Goal: Task Accomplishment & Management: Use online tool/utility

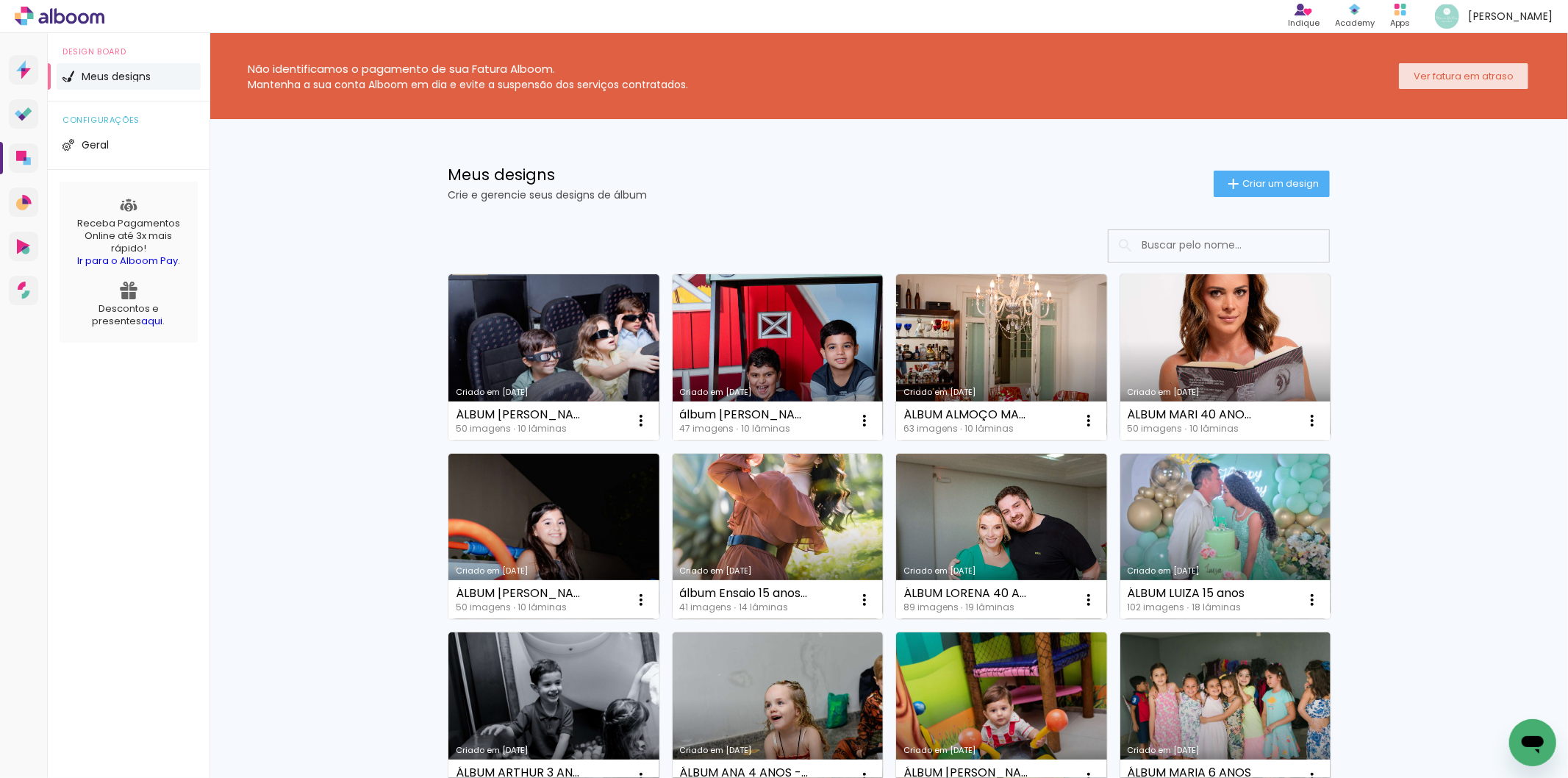
click at [0, 0] on slot "Ver fatura em atraso" at bounding box center [0, 0] width 0 height 0
click at [589, 358] on link "Criado em [DATE]" at bounding box center [553, 358] width 211 height 166
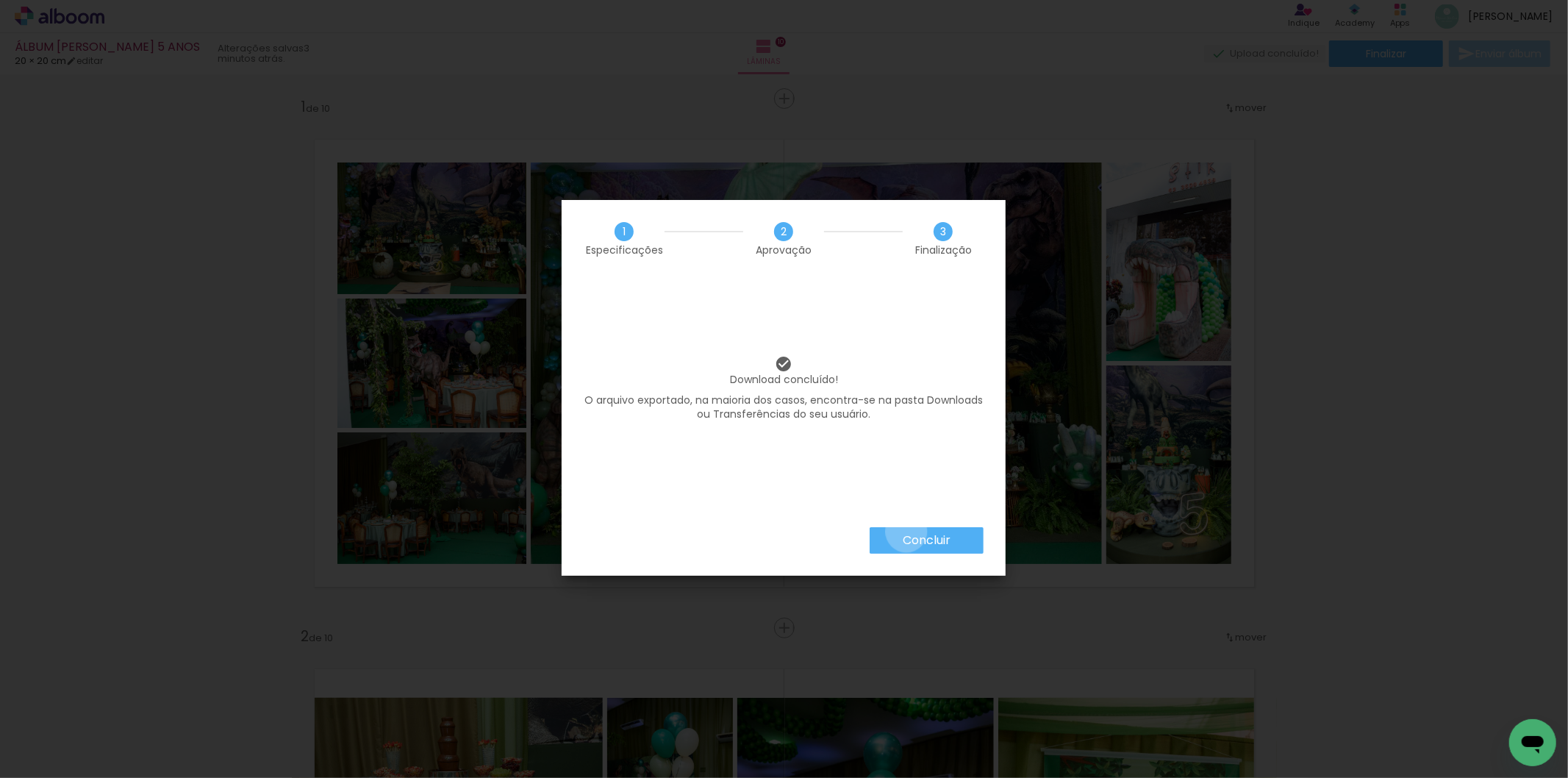
click at [905, 531] on paper-button "Concluir" at bounding box center [926, 540] width 114 height 26
